Goal: Transaction & Acquisition: Book appointment/travel/reservation

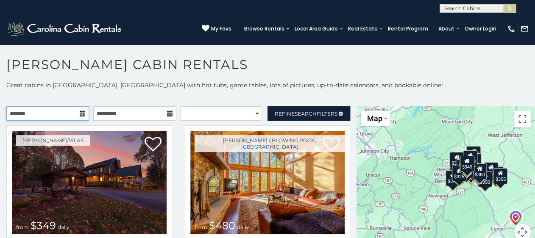
click at [72, 112] on input "text" at bounding box center [47, 113] width 83 height 14
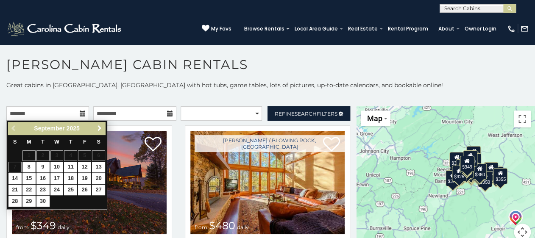
click at [98, 125] on span "Next" at bounding box center [99, 128] width 7 height 7
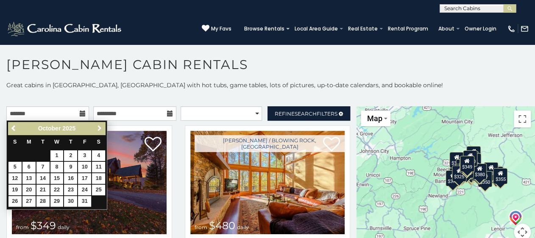
click at [98, 125] on span "Next" at bounding box center [99, 128] width 7 height 7
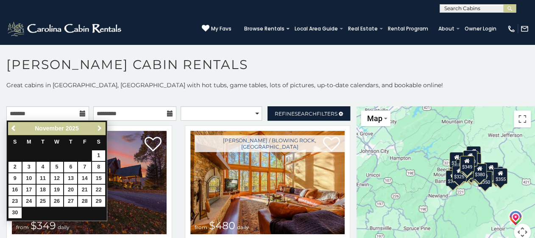
click at [98, 125] on span "Next" at bounding box center [99, 128] width 7 height 7
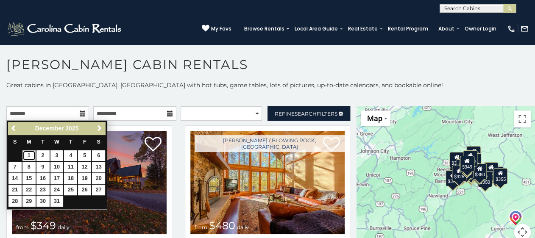
click at [27, 153] on link "1" at bounding box center [28, 155] width 13 height 11
type input "**********"
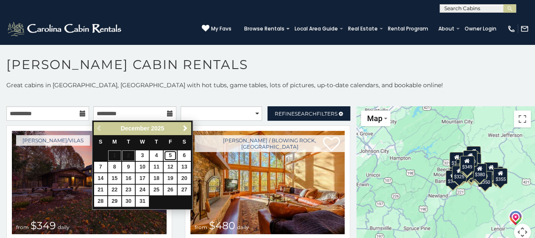
click at [169, 151] on link "5" at bounding box center [170, 155] width 13 height 11
type input "**********"
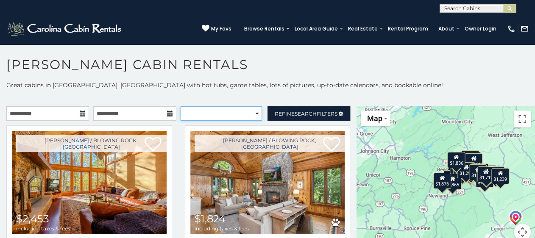
click at [249, 114] on select "**********" at bounding box center [221, 113] width 81 height 14
click at [251, 112] on select "**********" at bounding box center [221, 113] width 81 height 14
click at [408, 70] on h1 "[PERSON_NAME] Cabin Rentals" at bounding box center [267, 69] width 535 height 24
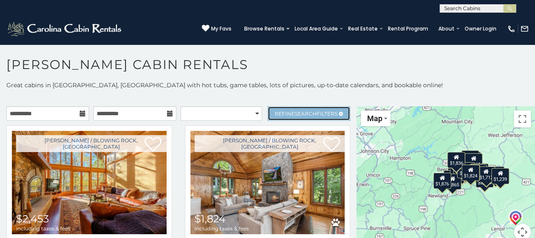
click at [315, 114] on span "Refine Search Filters" at bounding box center [306, 114] width 63 height 6
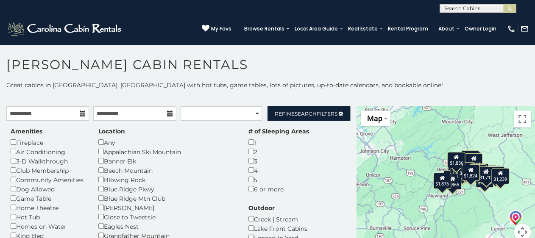
click at [12, 139] on div "Fireplace" at bounding box center [48, 142] width 75 height 9
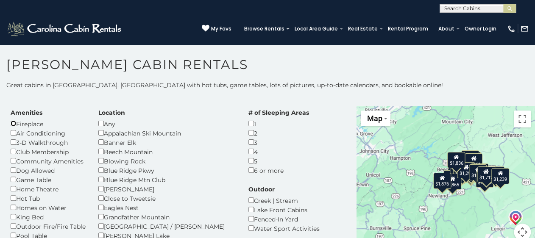
scroll to position [34, 0]
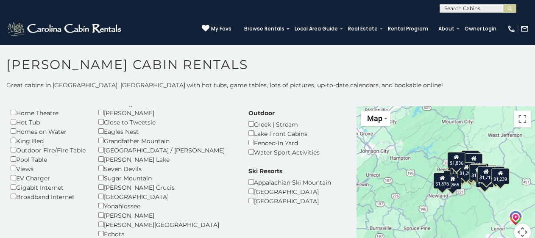
scroll to position [102, 0]
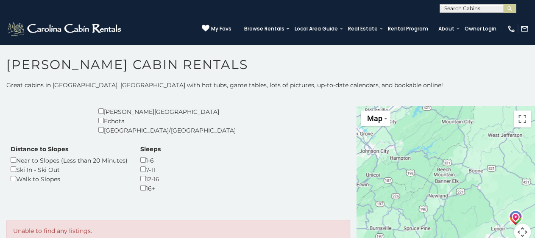
scroll to position [212, 0]
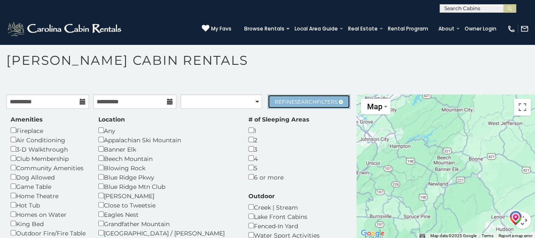
click at [303, 99] on span "Search" at bounding box center [306, 102] width 22 height 6
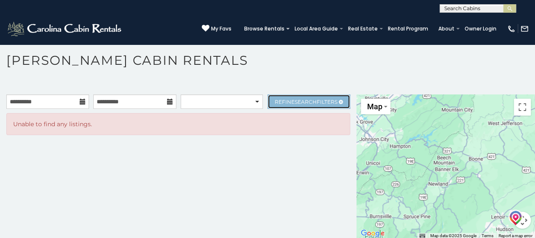
click at [336, 97] on link "Refine Search Filters" at bounding box center [308, 102] width 83 height 14
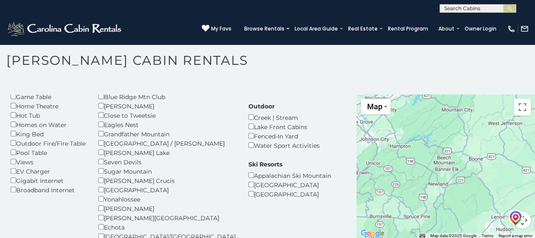
scroll to position [102, 0]
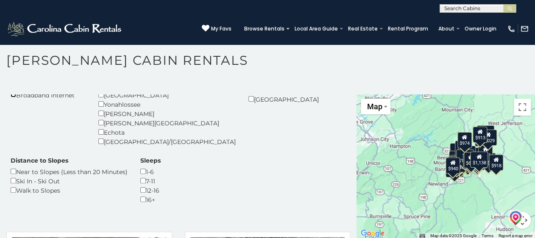
scroll to position [203, 0]
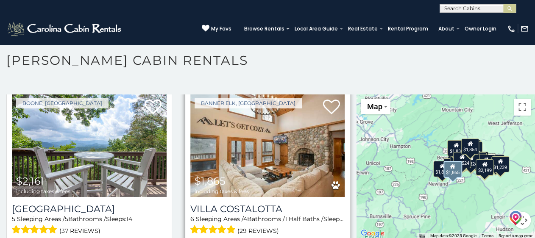
scroll to position [2170, 0]
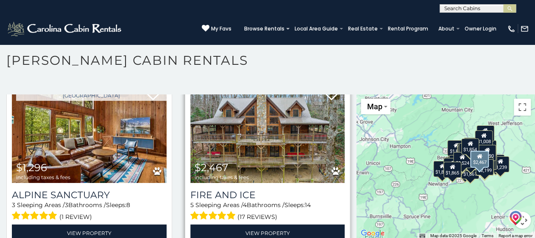
scroll to position [2340, 0]
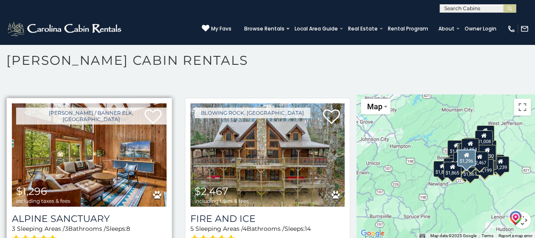
click at [82, 181] on img at bounding box center [89, 154] width 155 height 103
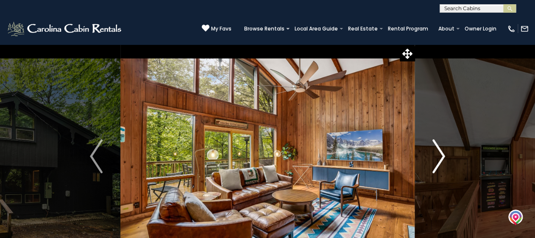
click at [441, 153] on img "Next" at bounding box center [438, 156] width 13 height 34
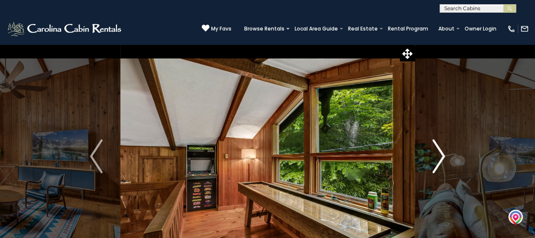
click at [441, 153] on img "Next" at bounding box center [438, 156] width 13 height 34
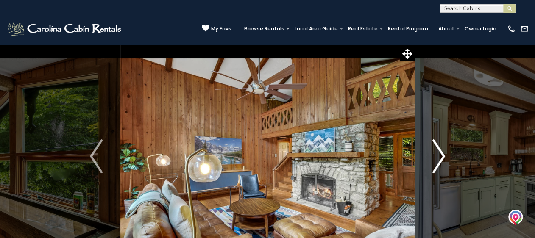
click at [441, 153] on img "Next" at bounding box center [438, 156] width 13 height 34
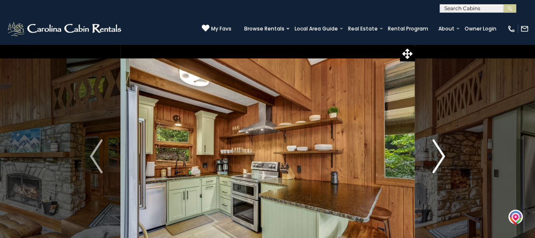
click at [441, 153] on img "Next" at bounding box center [438, 156] width 13 height 34
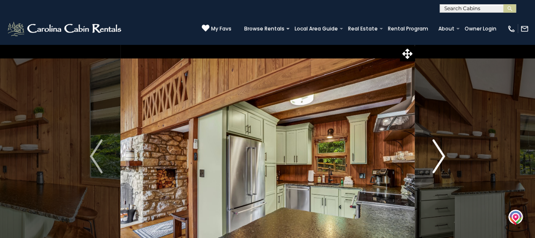
click at [441, 153] on img "Next" at bounding box center [438, 156] width 13 height 34
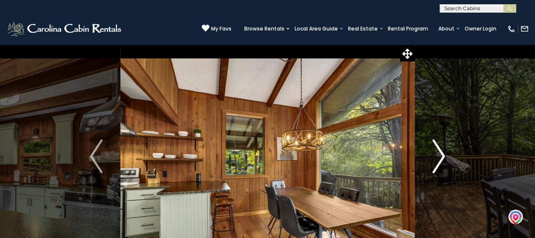
click at [441, 153] on img "Next" at bounding box center [438, 156] width 13 height 34
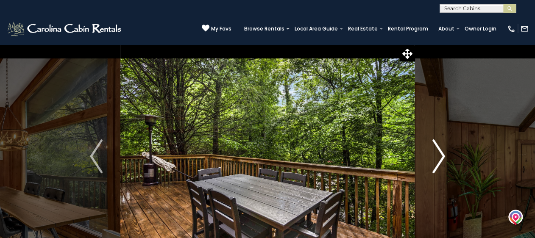
click at [441, 153] on img "Next" at bounding box center [438, 156] width 13 height 34
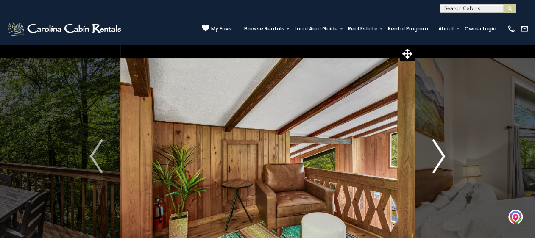
click at [441, 153] on img "Next" at bounding box center [438, 156] width 13 height 34
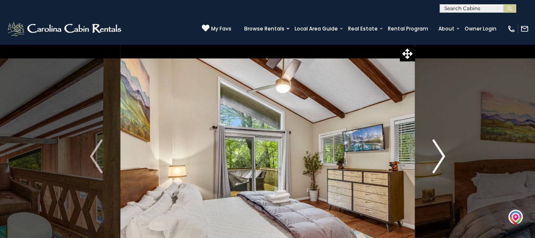
click at [441, 153] on img "Next" at bounding box center [438, 156] width 13 height 34
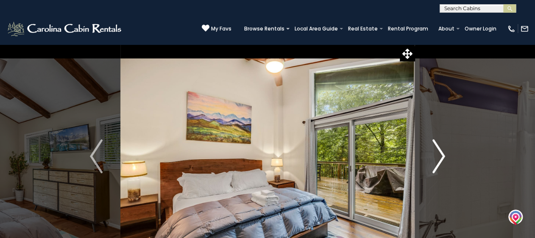
click at [441, 153] on img "Next" at bounding box center [438, 156] width 13 height 34
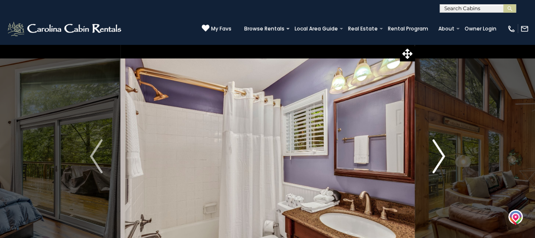
click at [441, 153] on img "Next" at bounding box center [438, 156] width 13 height 34
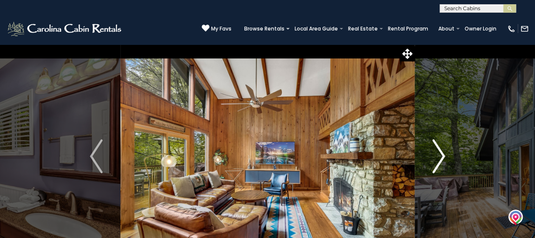
click at [441, 153] on img "Next" at bounding box center [438, 156] width 13 height 34
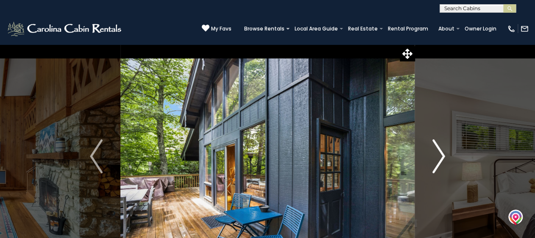
click at [441, 153] on img "Next" at bounding box center [438, 156] width 13 height 34
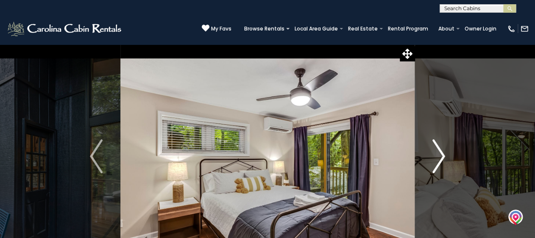
click at [441, 153] on img "Next" at bounding box center [438, 156] width 13 height 34
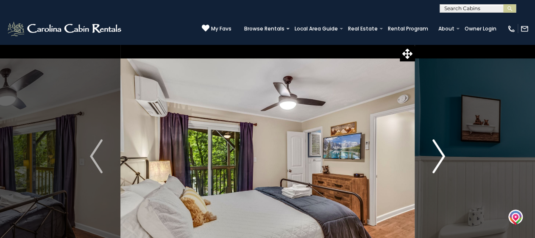
click at [441, 153] on img "Next" at bounding box center [438, 156] width 13 height 34
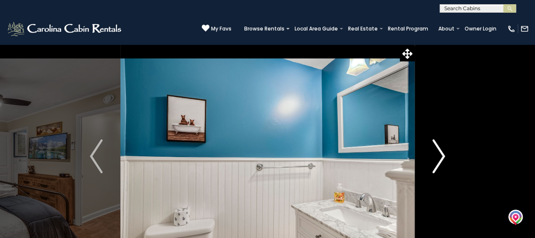
click at [441, 153] on img "Next" at bounding box center [438, 156] width 13 height 34
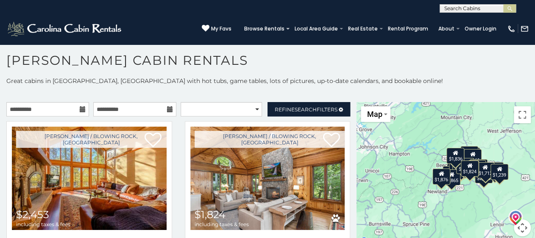
scroll to position [8, 0]
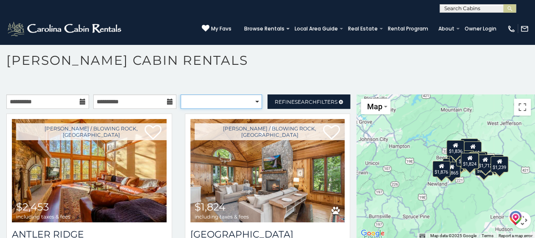
click at [249, 100] on select "**********" at bounding box center [221, 102] width 81 height 14
select select "*********"
click at [181, 95] on select "**********" at bounding box center [221, 102] width 81 height 14
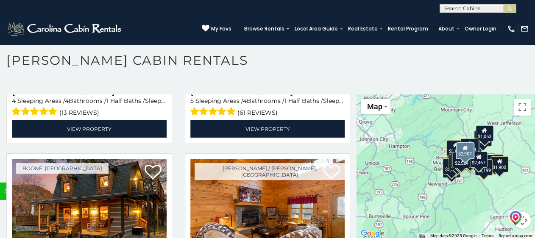
scroll to position [2543, 0]
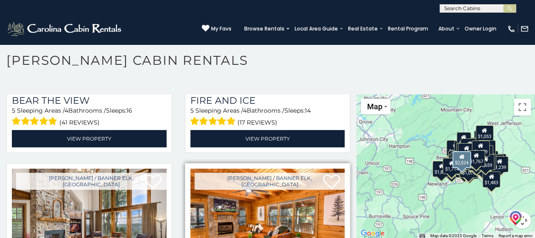
scroll to position [2141, 0]
